Goal: Task Accomplishment & Management: Manage account settings

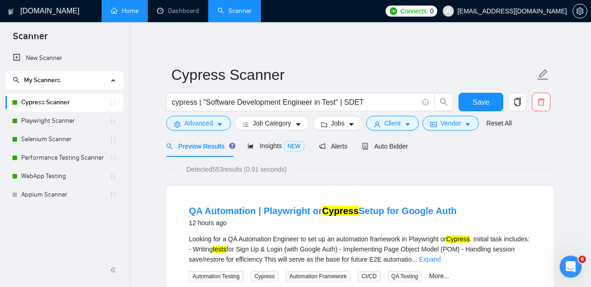
click at [134, 9] on link "Home" at bounding box center [125, 11] width 28 height 8
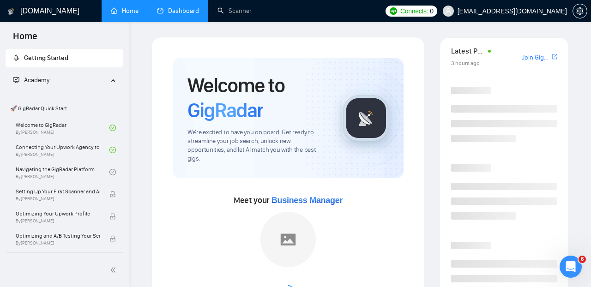
click at [183, 9] on link "Dashboard" at bounding box center [178, 11] width 42 height 8
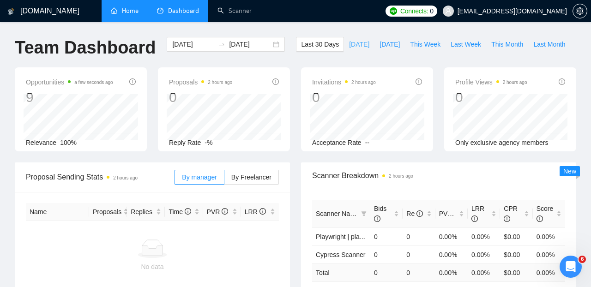
click at [344, 42] on button "[DATE]" at bounding box center [359, 44] width 30 height 15
click at [318, 47] on span "Last 30 Days" at bounding box center [320, 44] width 38 height 10
type input "[DATE]"
